Goal: Task Accomplishment & Management: Use online tool/utility

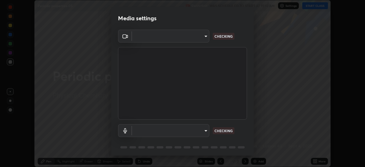
scroll to position [20, 0]
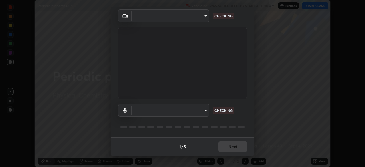
type input "23008043d16b3f933f5d29e9b3769097a1661712bf7e9030f0d00f953f479f19"
type input "ce8bbd661dce354a58a25af5271b3c1bd1d853cc8608d8e3321a5e34fd7f7726"
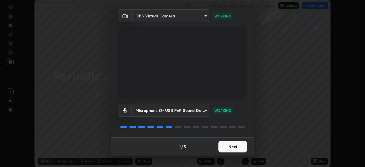
click at [223, 147] on button "Next" at bounding box center [233, 146] width 29 height 11
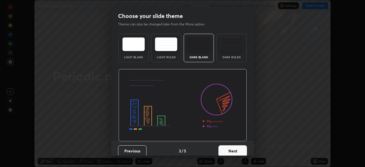
click at [222, 149] on button "Next" at bounding box center [233, 150] width 29 height 11
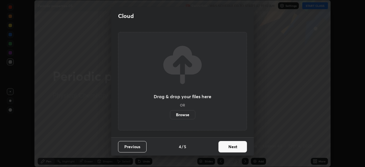
click at [223, 145] on button "Next" at bounding box center [233, 146] width 29 height 11
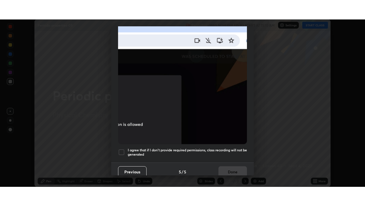
scroll to position [137, 0]
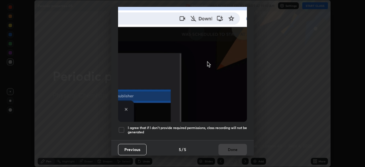
click at [123, 126] on div at bounding box center [121, 129] width 7 height 7
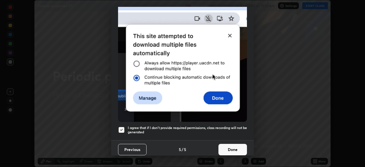
click at [223, 144] on button "Done" at bounding box center [233, 149] width 29 height 11
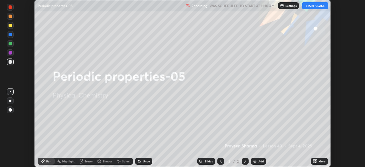
click at [314, 160] on icon at bounding box center [314, 160] width 1 height 1
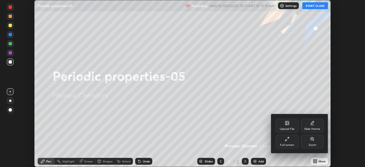
click at [287, 140] on icon at bounding box center [287, 139] width 5 height 5
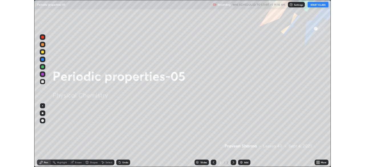
scroll to position [206, 365]
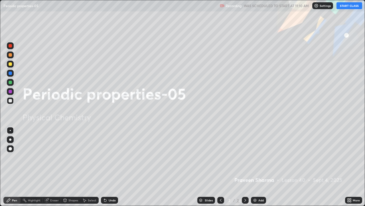
click at [342, 7] on button "START CLASS" at bounding box center [350, 5] width 26 height 7
click at [344, 8] on button "START CLASS" at bounding box center [350, 5] width 26 height 7
click at [259, 167] on div "Add" at bounding box center [261, 199] width 5 height 3
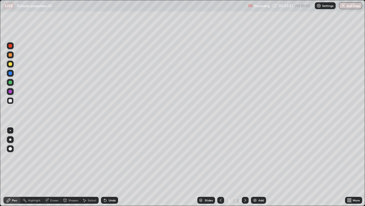
click at [106, 167] on icon at bounding box center [105, 200] width 2 height 2
click at [109, 167] on div "Undo" at bounding box center [112, 199] width 7 height 3
click at [114, 167] on div "Undo" at bounding box center [109, 199] width 17 height 7
click at [114, 167] on div "Undo" at bounding box center [112, 199] width 7 height 3
click at [112, 167] on div "Undo" at bounding box center [112, 199] width 7 height 3
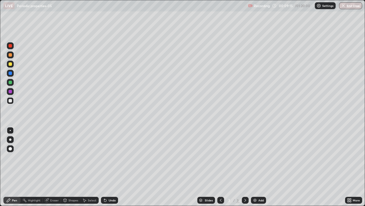
click at [255, 167] on img at bounding box center [255, 200] width 5 height 5
click at [254, 167] on img at bounding box center [255, 200] width 5 height 5
click at [112, 167] on div "Undo" at bounding box center [109, 199] width 17 height 7
click at [11, 65] on div at bounding box center [10, 63] width 3 height 3
click at [109, 167] on div "Undo" at bounding box center [109, 199] width 17 height 7
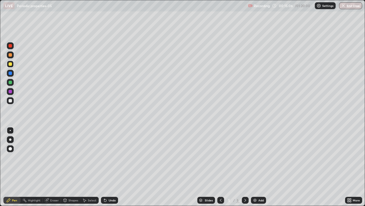
click at [110, 167] on div "Undo" at bounding box center [112, 199] width 7 height 3
click at [109, 167] on div "Undo" at bounding box center [112, 199] width 7 height 3
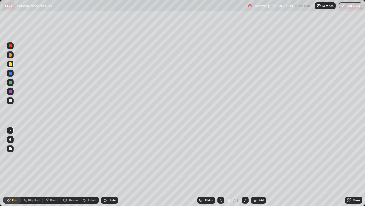
click at [109, 167] on div "Undo" at bounding box center [112, 199] width 7 height 3
click at [9, 101] on div at bounding box center [10, 100] width 3 height 3
click at [114, 167] on div "Undo" at bounding box center [109, 199] width 17 height 7
click at [256, 167] on img at bounding box center [255, 200] width 5 height 5
click at [109, 167] on div "Undo" at bounding box center [112, 199] width 7 height 3
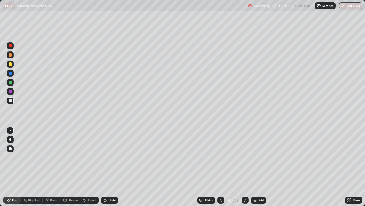
click at [10, 64] on div at bounding box center [10, 63] width 3 height 3
click at [11, 100] on div at bounding box center [10, 100] width 3 height 3
click at [112, 167] on div "Undo" at bounding box center [112, 199] width 7 height 3
click at [109, 167] on div "Undo" at bounding box center [112, 199] width 7 height 3
click at [104, 167] on icon at bounding box center [104, 198] width 1 height 1
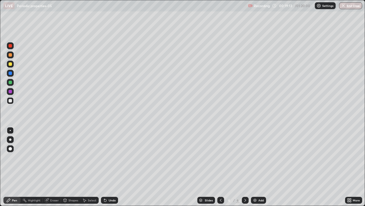
click at [259, 167] on div "Add" at bounding box center [261, 199] width 5 height 3
click at [220, 167] on icon at bounding box center [221, 200] width 5 height 5
click at [245, 167] on icon at bounding box center [246, 199] width 2 height 3
click at [110, 167] on div "Undo" at bounding box center [109, 199] width 17 height 7
click at [12, 64] on div at bounding box center [10, 63] width 3 height 3
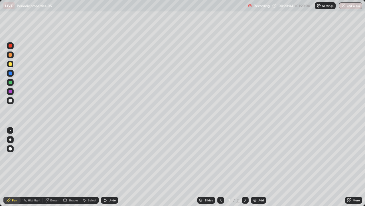
click at [11, 102] on div at bounding box center [10, 100] width 3 height 3
click at [10, 65] on div at bounding box center [10, 63] width 3 height 3
click at [10, 100] on div at bounding box center [10, 100] width 3 height 3
click at [111, 167] on div "Undo" at bounding box center [112, 199] width 7 height 3
click at [112, 167] on div "Undo" at bounding box center [112, 199] width 7 height 3
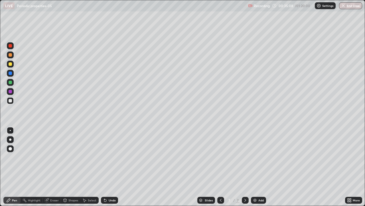
click at [257, 167] on img at bounding box center [255, 200] width 5 height 5
click at [10, 65] on div at bounding box center [10, 63] width 3 height 3
click at [10, 101] on div at bounding box center [10, 100] width 3 height 3
click at [12, 64] on div at bounding box center [10, 64] width 7 height 7
click at [259, 167] on div "Add" at bounding box center [261, 199] width 5 height 3
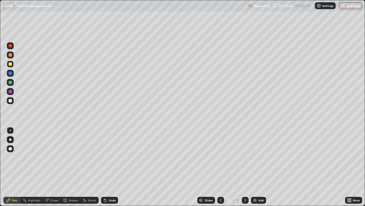
click at [11, 100] on div at bounding box center [10, 100] width 3 height 3
click at [104, 167] on icon at bounding box center [105, 200] width 2 height 2
click at [9, 64] on div at bounding box center [10, 63] width 3 height 3
click at [11, 100] on div at bounding box center [10, 100] width 3 height 3
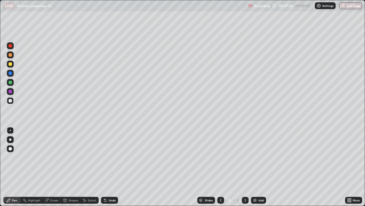
click at [107, 167] on div "Undo" at bounding box center [109, 199] width 17 height 7
click at [261, 167] on div "Add" at bounding box center [261, 199] width 5 height 3
click at [11, 63] on div at bounding box center [10, 63] width 3 height 3
click at [11, 101] on div at bounding box center [10, 100] width 3 height 3
click at [110, 167] on div "Undo" at bounding box center [112, 199] width 7 height 3
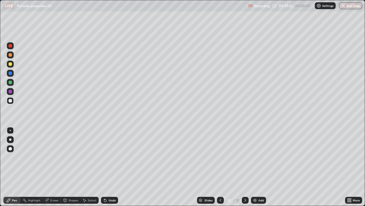
click at [109, 167] on div "Undo" at bounding box center [112, 199] width 7 height 3
click at [11, 63] on div at bounding box center [10, 63] width 3 height 3
click at [256, 167] on img at bounding box center [255, 200] width 5 height 5
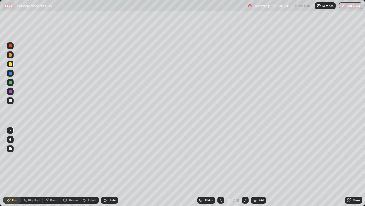
click at [11, 99] on div at bounding box center [10, 100] width 3 height 3
click at [110, 167] on div "Undo" at bounding box center [112, 199] width 7 height 3
click at [109, 167] on div "Undo" at bounding box center [112, 199] width 7 height 3
click at [110, 167] on div "Undo" at bounding box center [109, 199] width 17 height 7
click at [106, 167] on icon at bounding box center [105, 200] width 5 height 5
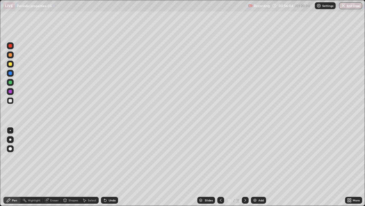
click at [106, 167] on icon at bounding box center [105, 200] width 5 height 5
click at [107, 167] on div "Undo" at bounding box center [109, 199] width 17 height 7
click at [104, 167] on icon at bounding box center [105, 200] width 2 height 2
click at [256, 167] on img at bounding box center [255, 200] width 5 height 5
click at [253, 167] on img at bounding box center [255, 200] width 5 height 5
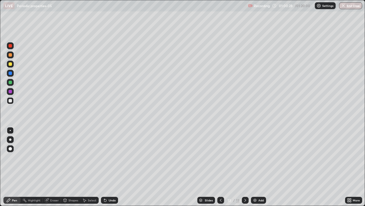
click at [110, 167] on div "Undo" at bounding box center [109, 199] width 17 height 7
click at [104, 167] on icon at bounding box center [105, 200] width 2 height 2
click at [107, 167] on div "Undo" at bounding box center [109, 199] width 17 height 7
click at [256, 167] on img at bounding box center [255, 200] width 5 height 5
click at [113, 167] on div "Undo" at bounding box center [112, 199] width 7 height 3
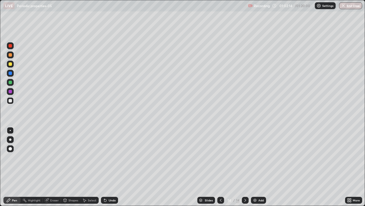
click at [112, 167] on div "Undo" at bounding box center [112, 199] width 7 height 3
click at [254, 167] on img at bounding box center [255, 200] width 5 height 5
click at [111, 167] on div "Undo" at bounding box center [112, 199] width 7 height 3
click at [220, 167] on icon at bounding box center [221, 200] width 5 height 5
click at [220, 167] on icon at bounding box center [221, 199] width 2 height 3
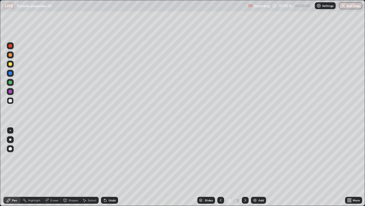
click at [219, 167] on icon at bounding box center [221, 200] width 5 height 5
click at [245, 167] on icon at bounding box center [245, 200] width 5 height 5
click at [10, 65] on div at bounding box center [10, 63] width 3 height 3
click at [106, 167] on icon at bounding box center [105, 200] width 2 height 2
click at [105, 167] on div "Undo" at bounding box center [109, 199] width 17 height 7
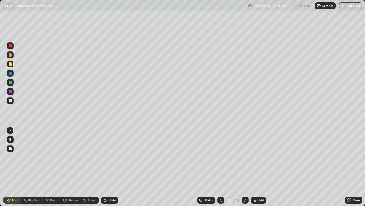
click at [114, 167] on div "Undo" at bounding box center [109, 199] width 17 height 7
click at [113, 167] on div "Undo" at bounding box center [112, 199] width 7 height 3
click at [112, 167] on div "Undo" at bounding box center [112, 199] width 7 height 3
click at [116, 167] on div "Undo" at bounding box center [109, 199] width 17 height 7
click at [114, 167] on div "Undo" at bounding box center [109, 199] width 17 height 7
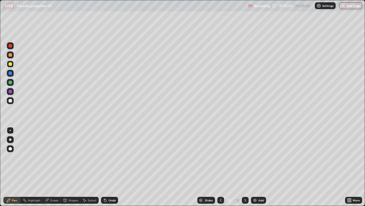
click at [115, 167] on div "Undo" at bounding box center [109, 199] width 17 height 7
click at [106, 167] on icon at bounding box center [105, 200] width 5 height 5
click at [107, 167] on icon at bounding box center [105, 200] width 5 height 5
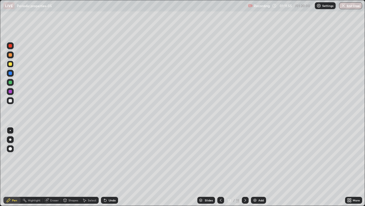
click at [104, 167] on icon at bounding box center [105, 200] width 2 height 2
click at [107, 167] on div "Undo" at bounding box center [109, 199] width 17 height 7
click at [11, 92] on div at bounding box center [10, 91] width 3 height 3
click at [108, 167] on div "Undo" at bounding box center [109, 199] width 17 height 7
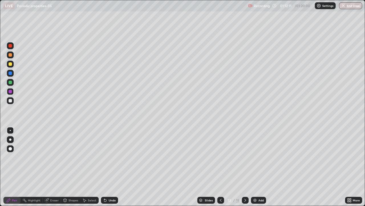
click at [109, 167] on div "Undo" at bounding box center [112, 199] width 7 height 3
click at [106, 167] on div "Undo" at bounding box center [109, 199] width 17 height 7
click at [245, 167] on icon at bounding box center [245, 200] width 5 height 5
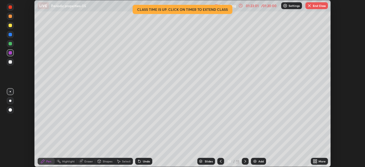
scroll to position [28376, 28178]
